Goal: Transaction & Acquisition: Purchase product/service

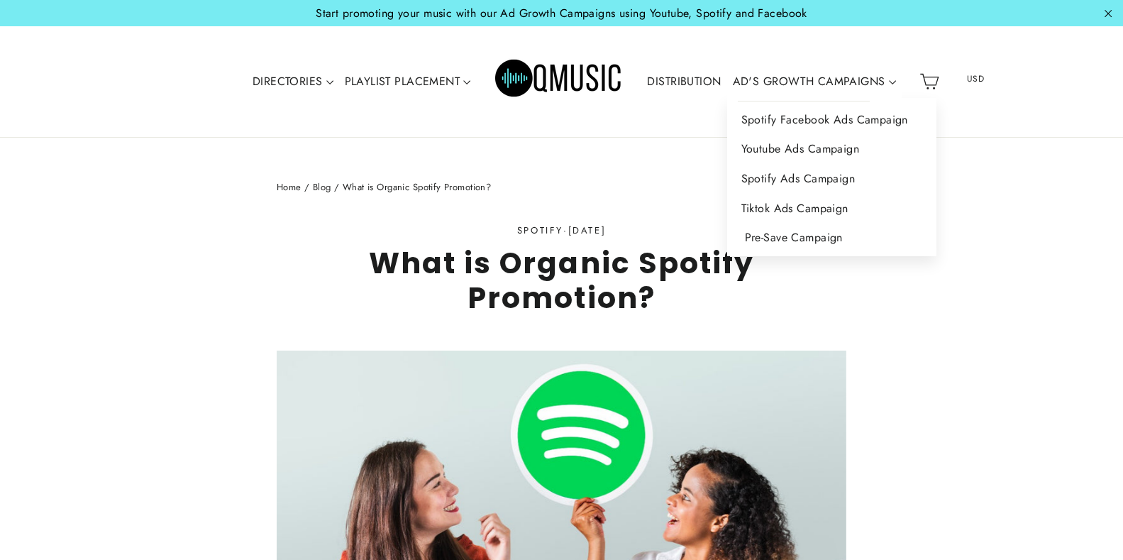
click at [793, 234] on link "Pre-Save Campaign" at bounding box center [831, 238] width 209 height 30
